Goal: Transaction & Acquisition: Book appointment/travel/reservation

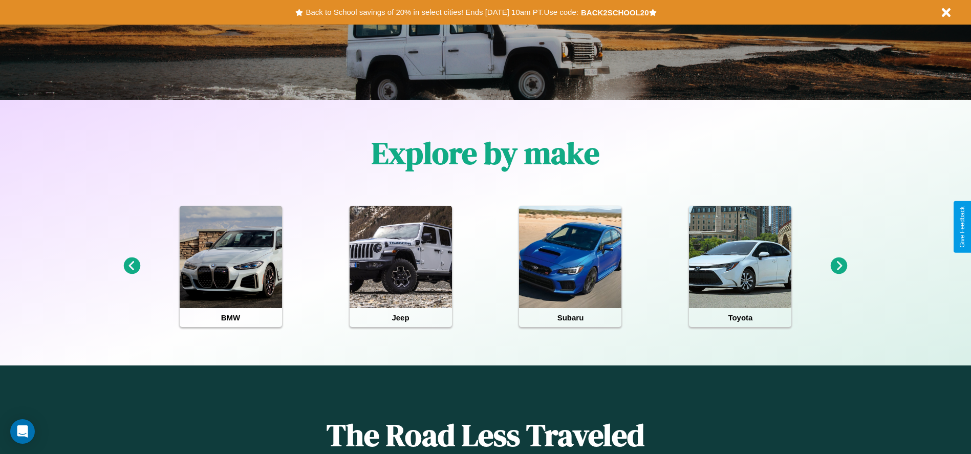
scroll to position [212, 0]
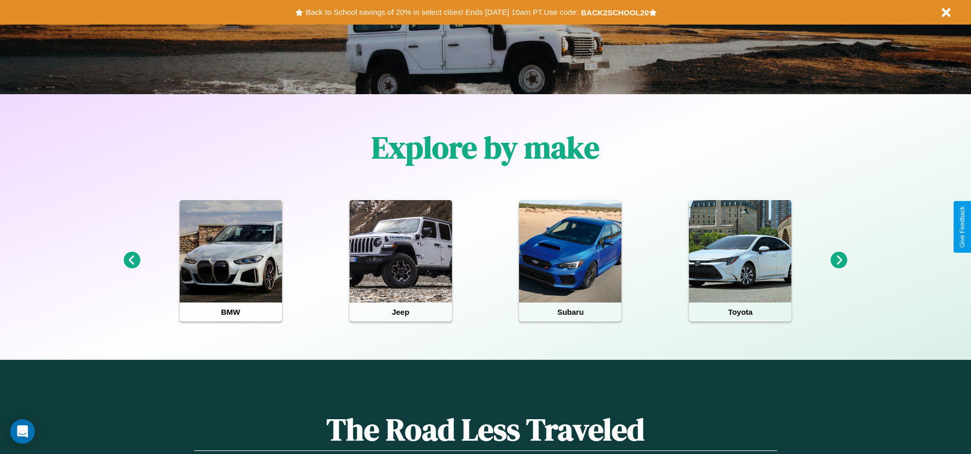
click at [839, 261] on icon at bounding box center [839, 260] width 17 height 17
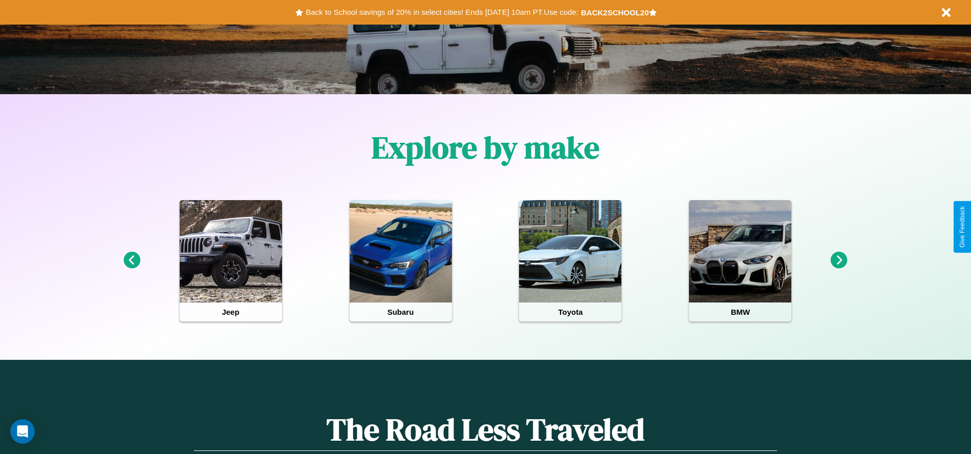
click at [839, 261] on icon at bounding box center [839, 260] width 17 height 17
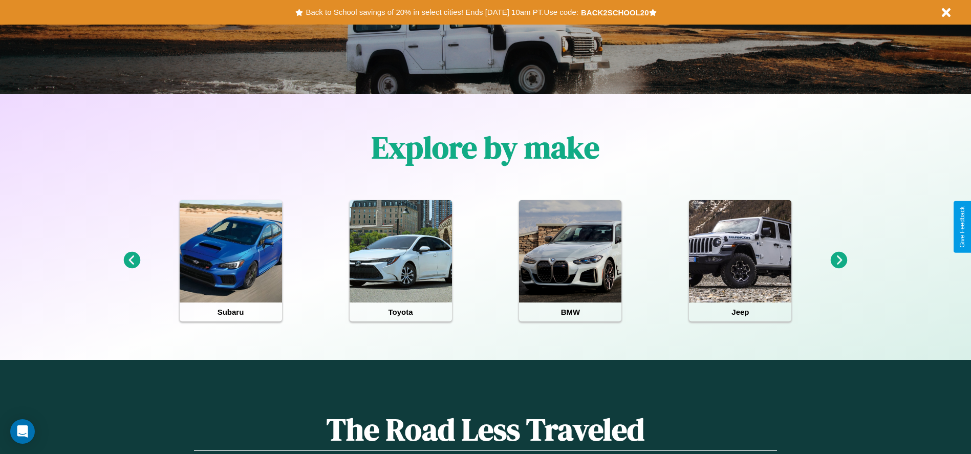
click at [839, 261] on icon at bounding box center [839, 260] width 17 height 17
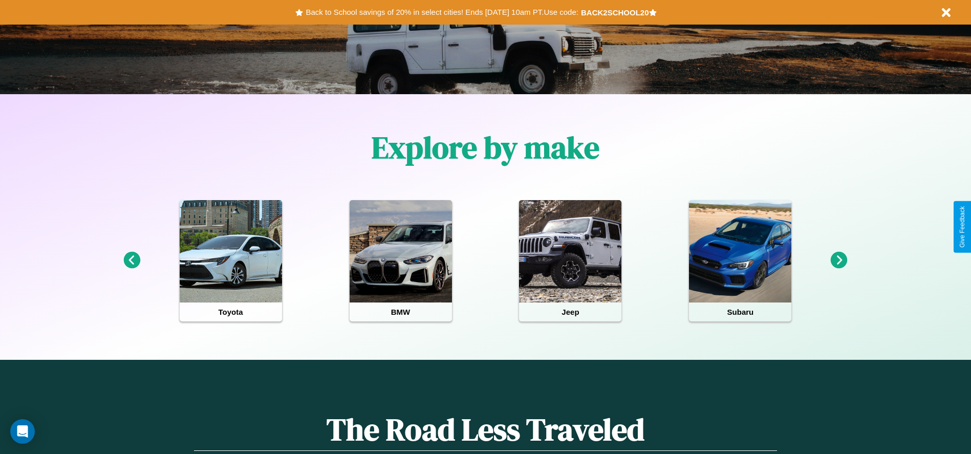
click at [132, 261] on icon at bounding box center [131, 260] width 17 height 17
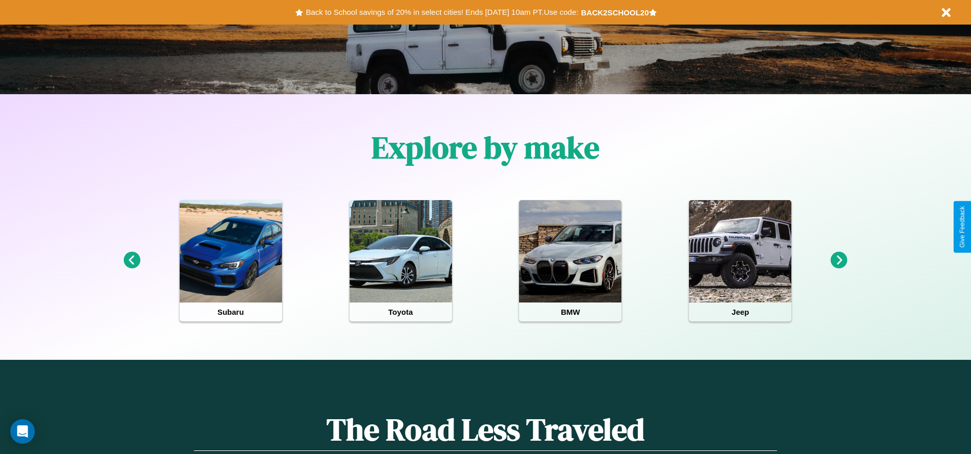
click at [839, 261] on icon at bounding box center [839, 260] width 17 height 17
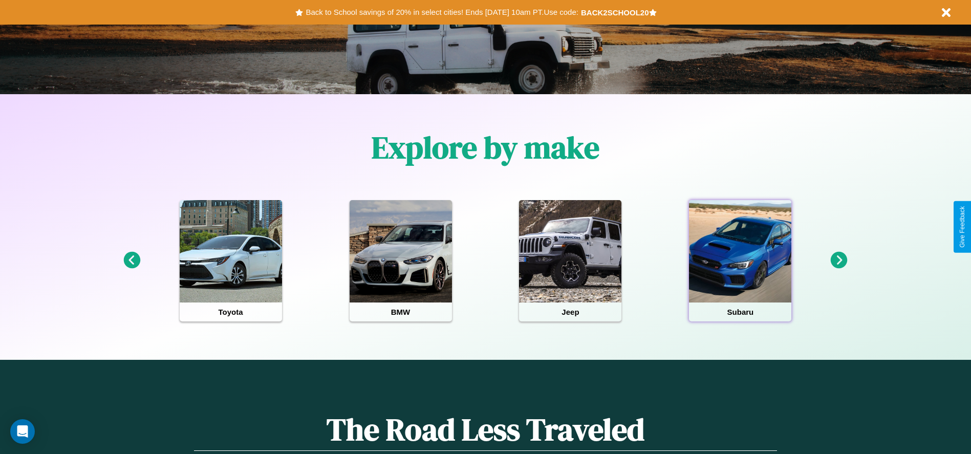
click at [740, 261] on div at bounding box center [740, 251] width 102 height 102
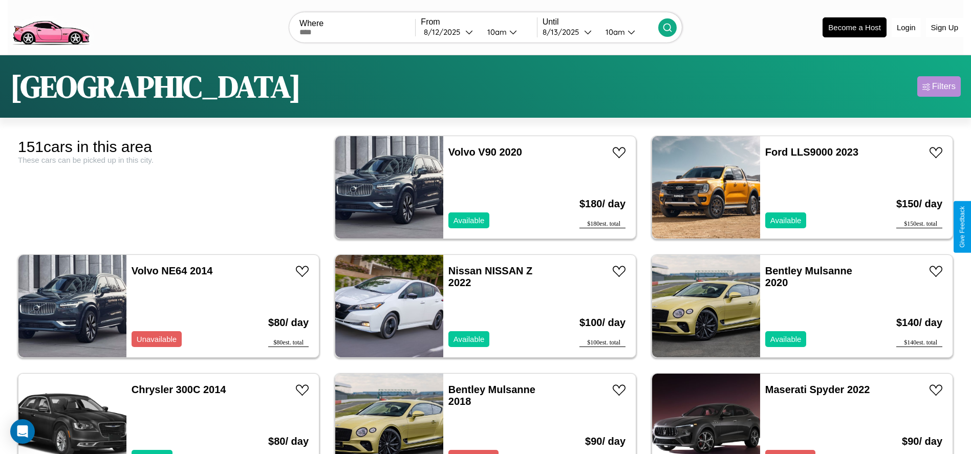
click at [939, 87] on div "Filters" at bounding box center [944, 86] width 24 height 10
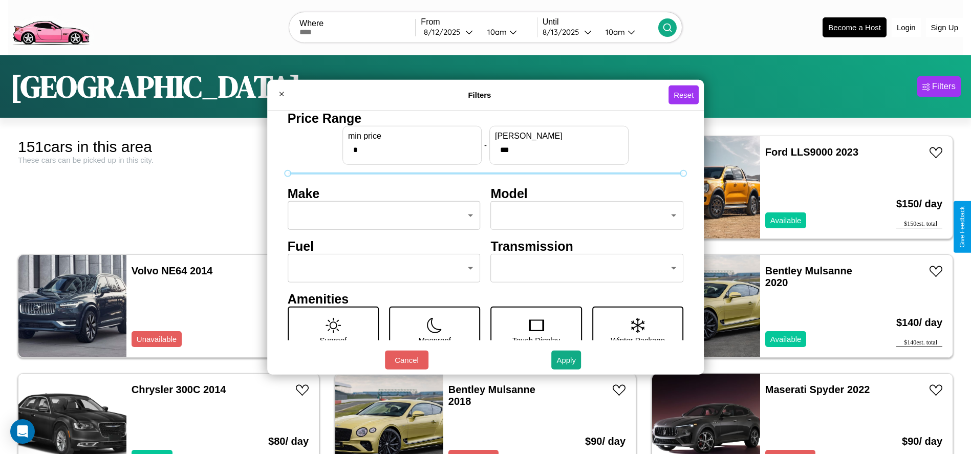
click at [381, 216] on body "CarGo Where From 8 / 12 / 2025 10am Until 8 / 13 / 2025 10am Become a Host Logi…" at bounding box center [485, 259] width 971 height 518
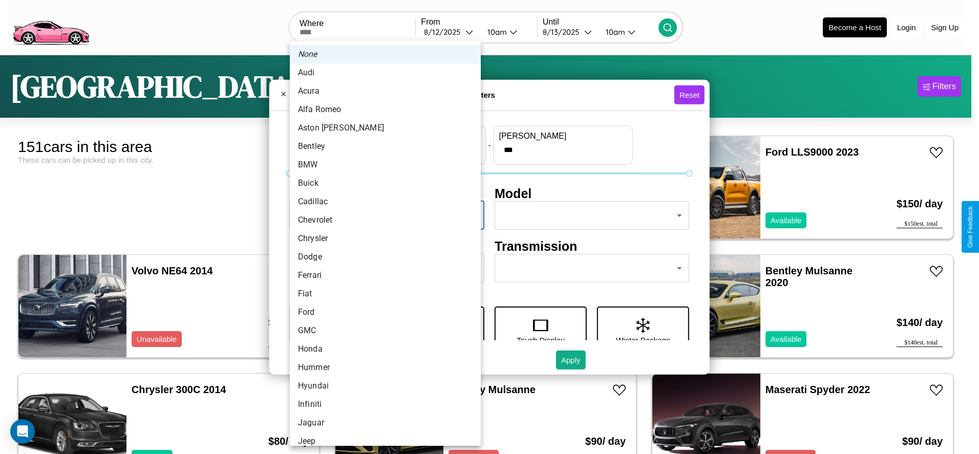
click at [381, 202] on li "Cadillac" at bounding box center [385, 201] width 191 height 18
type input "********"
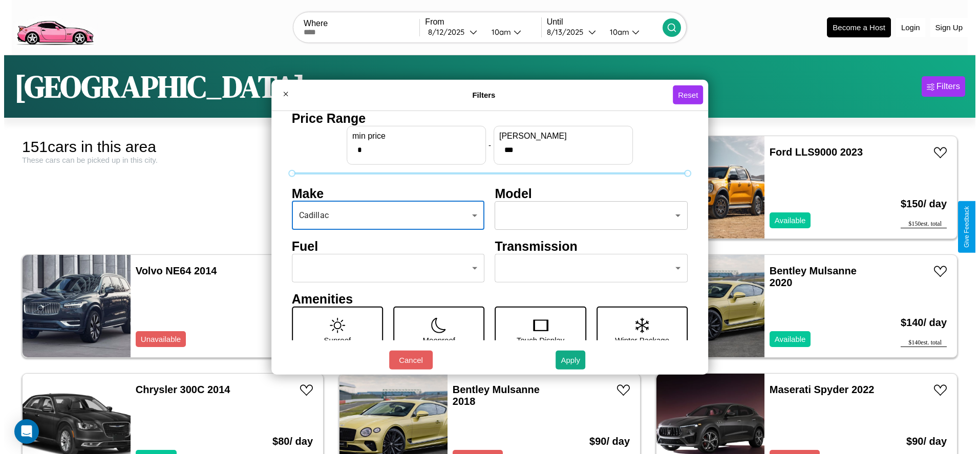
scroll to position [43, 0]
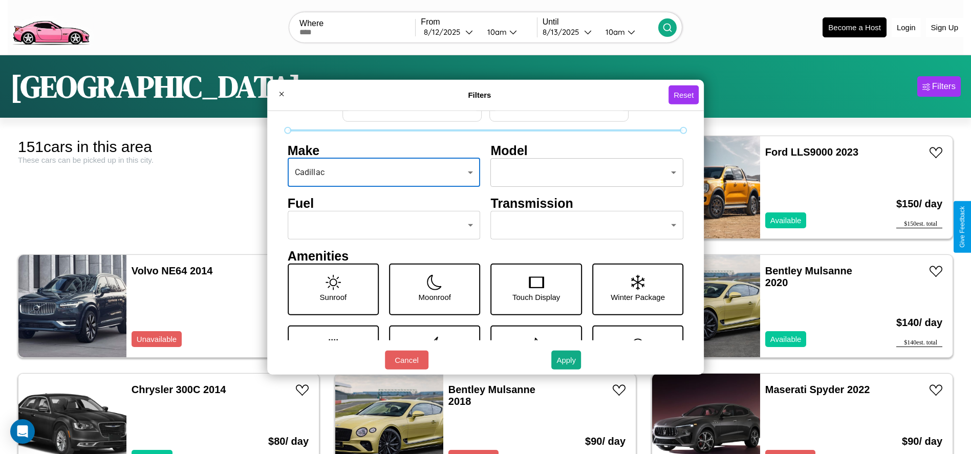
click at [582, 225] on body "CarGo Where From 8 / 12 / 2025 10am Until 8 / 13 / 2025 10am Become a Host Logi…" at bounding box center [485, 259] width 971 height 518
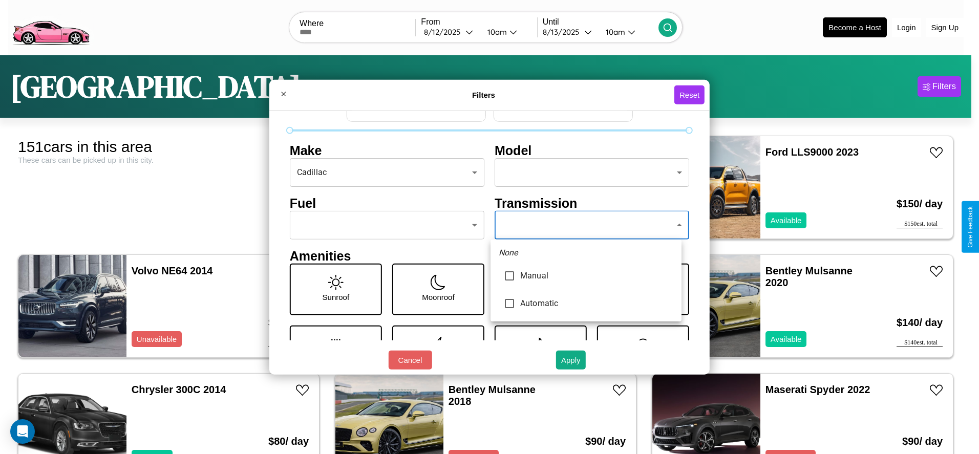
type input "******"
click at [586, 225] on div at bounding box center [489, 227] width 979 height 454
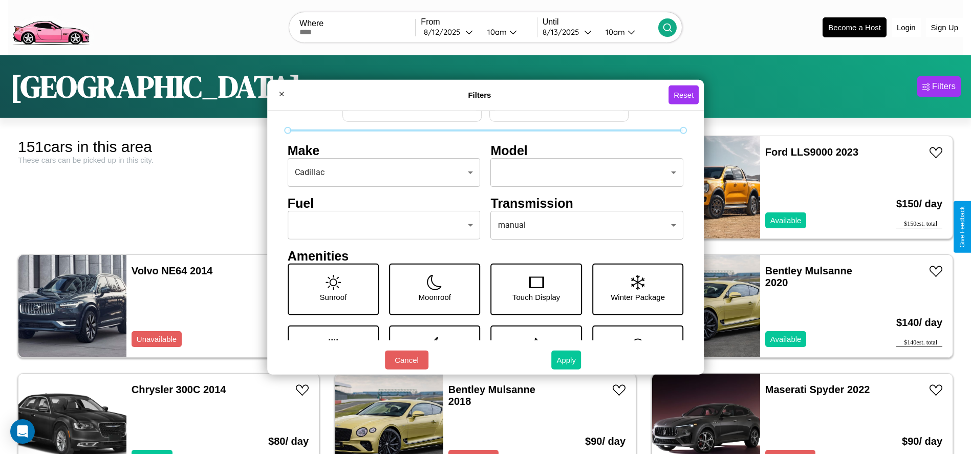
click at [567, 360] on button "Apply" at bounding box center [566, 360] width 30 height 19
